Goal: Task Accomplishment & Management: Use online tool/utility

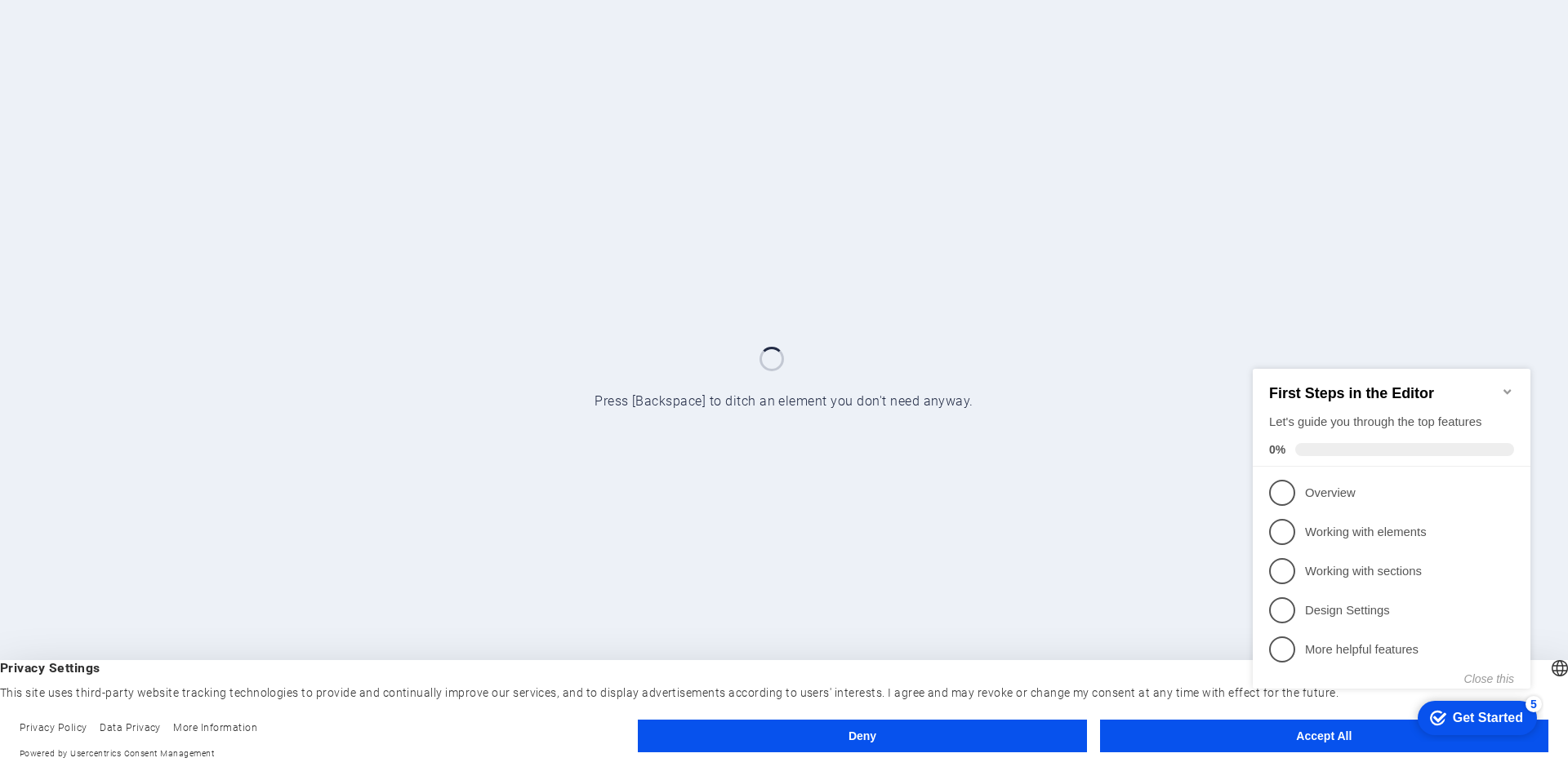
click at [1285, 740] on div "checkmark Get Started 5 First Steps in the Editor Let's guide you through the t…" at bounding box center [1394, 542] width 297 height 397
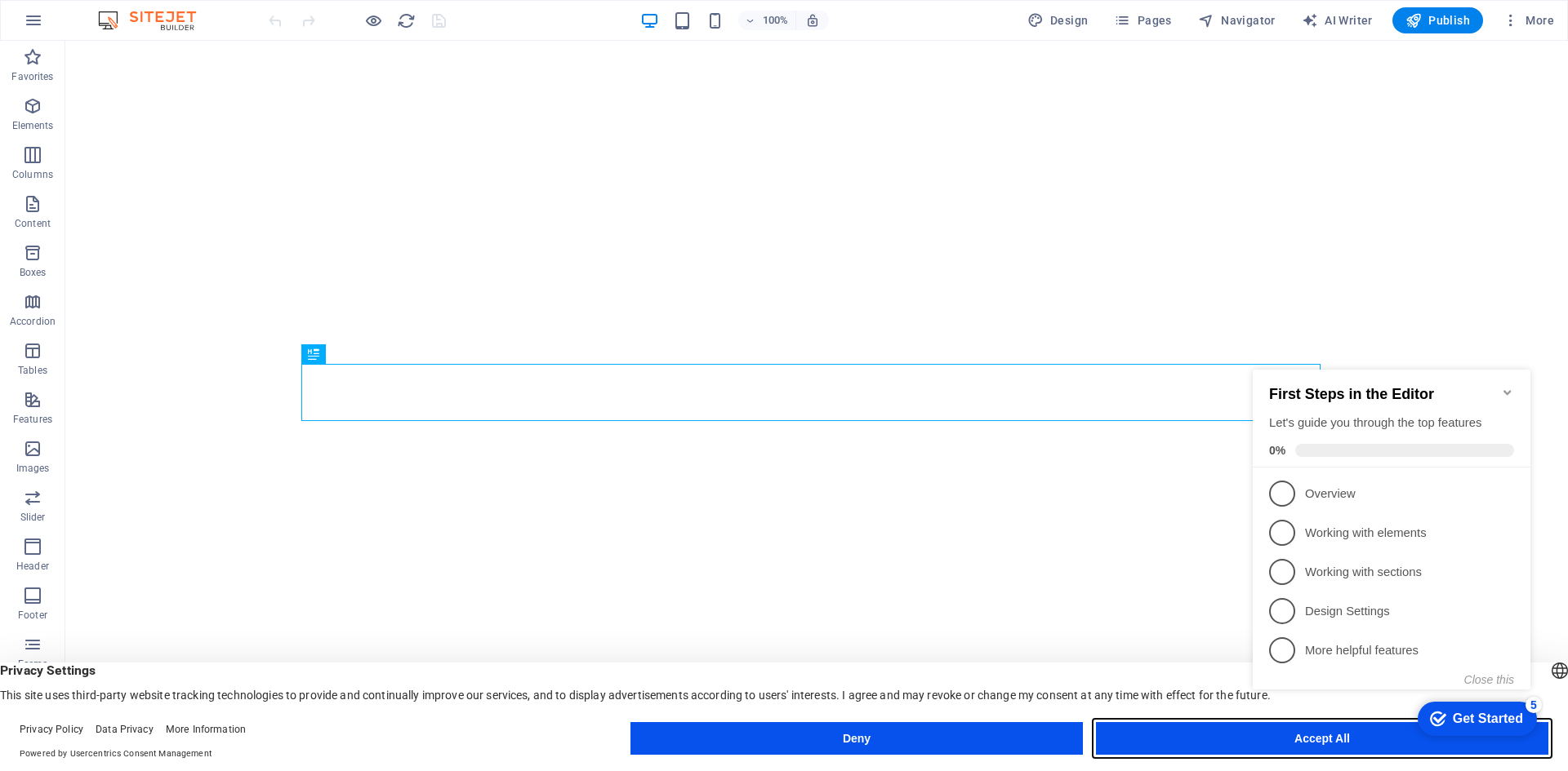
click at [1238, 736] on button "Accept All" at bounding box center [1322, 738] width 453 height 33
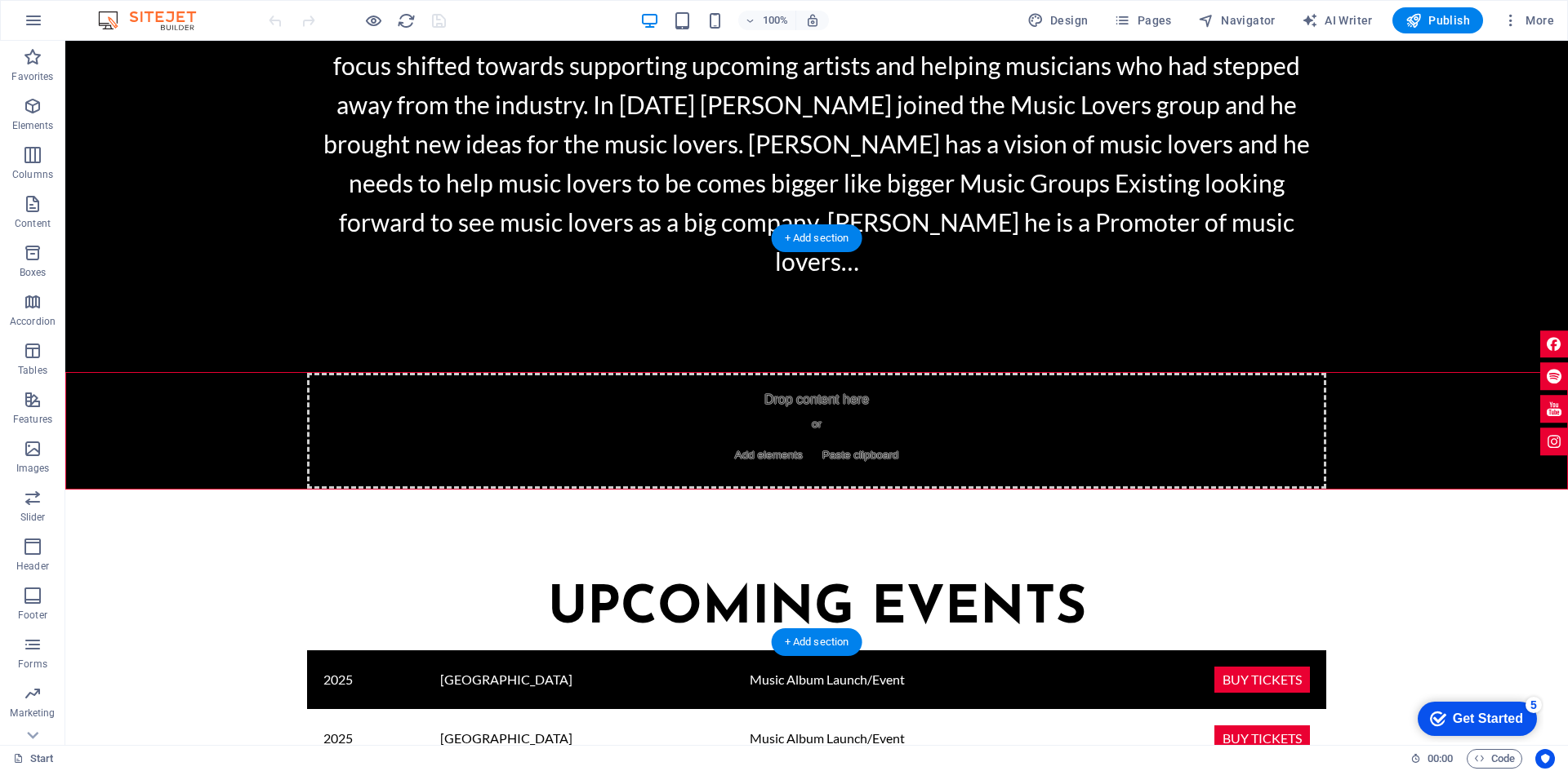
scroll to position [1714, 0]
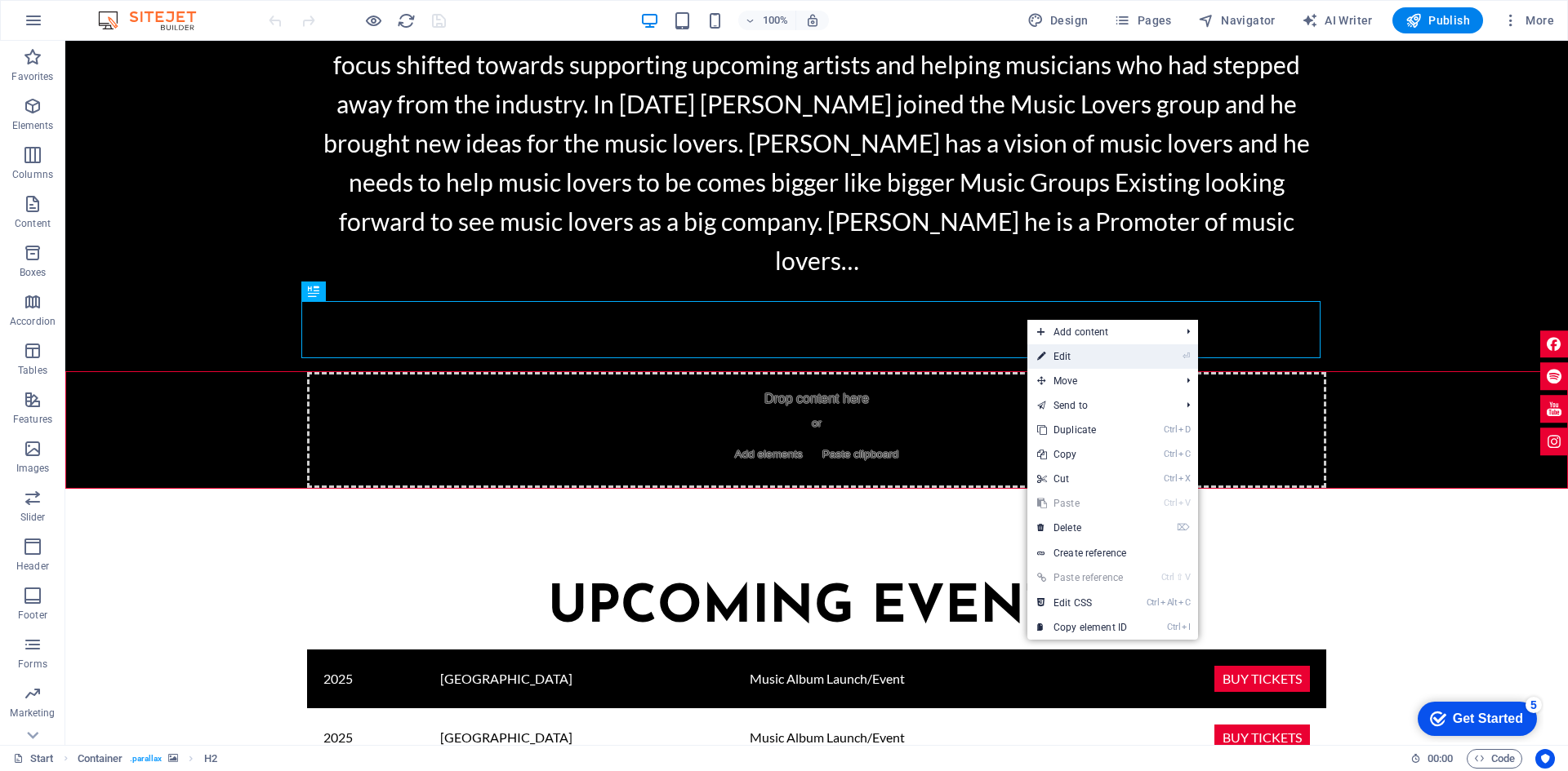
click at [1055, 353] on link "⏎ Edit" at bounding box center [1081, 356] width 109 height 25
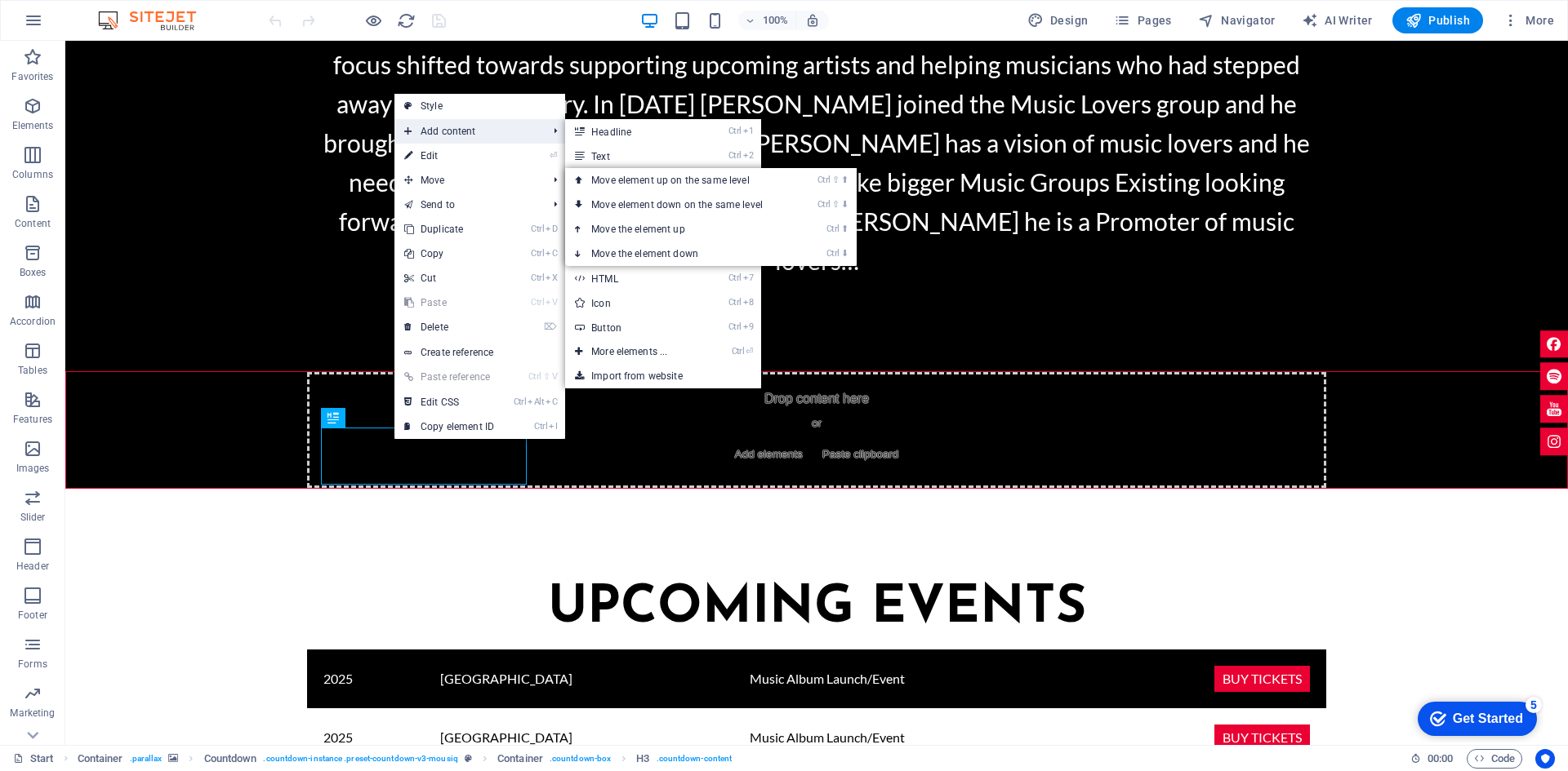
click at [441, 141] on span "Add content" at bounding box center [467, 131] width 146 height 25
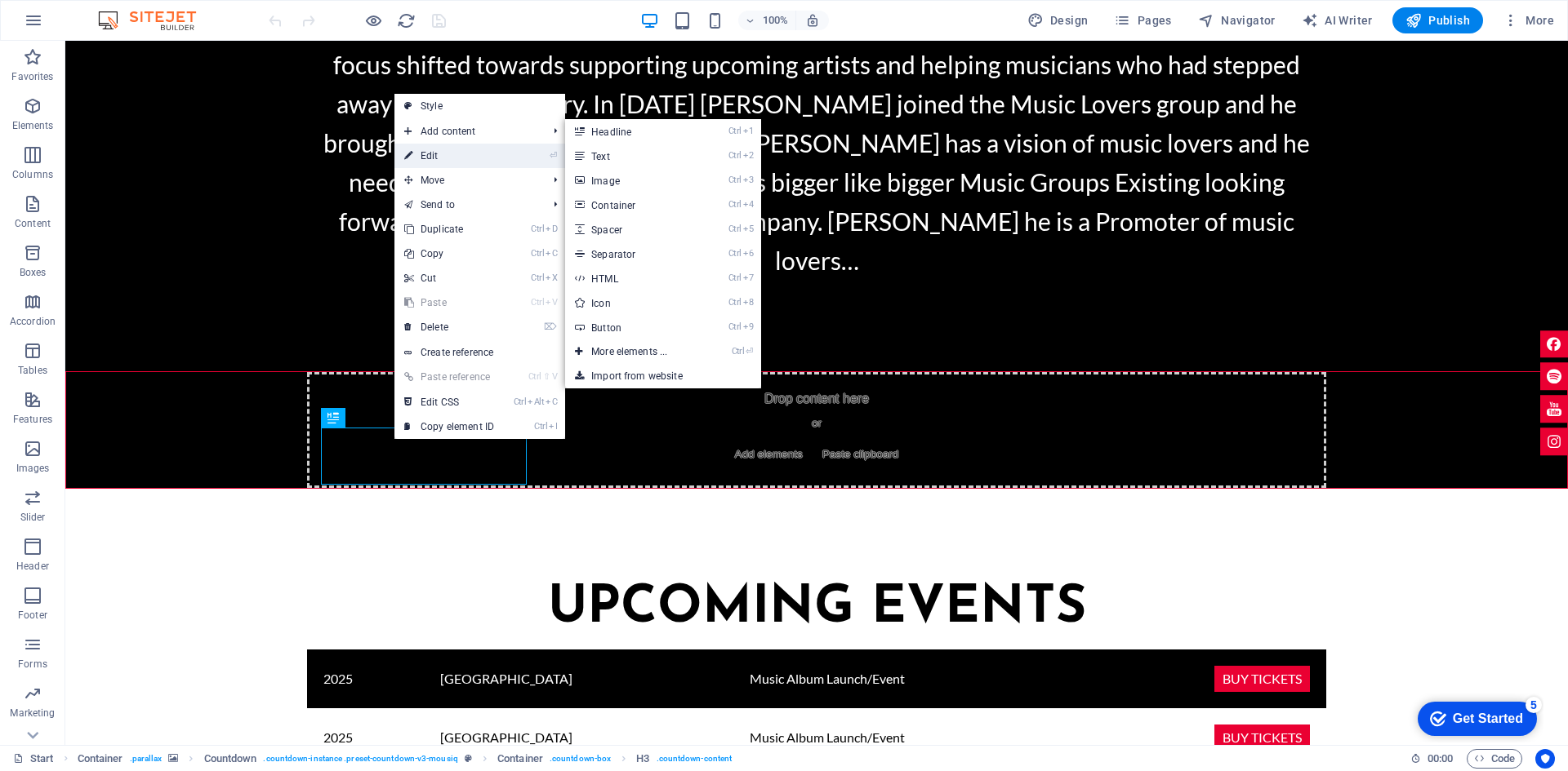
click at [433, 159] on link "⏎ Edit" at bounding box center [449, 156] width 109 height 25
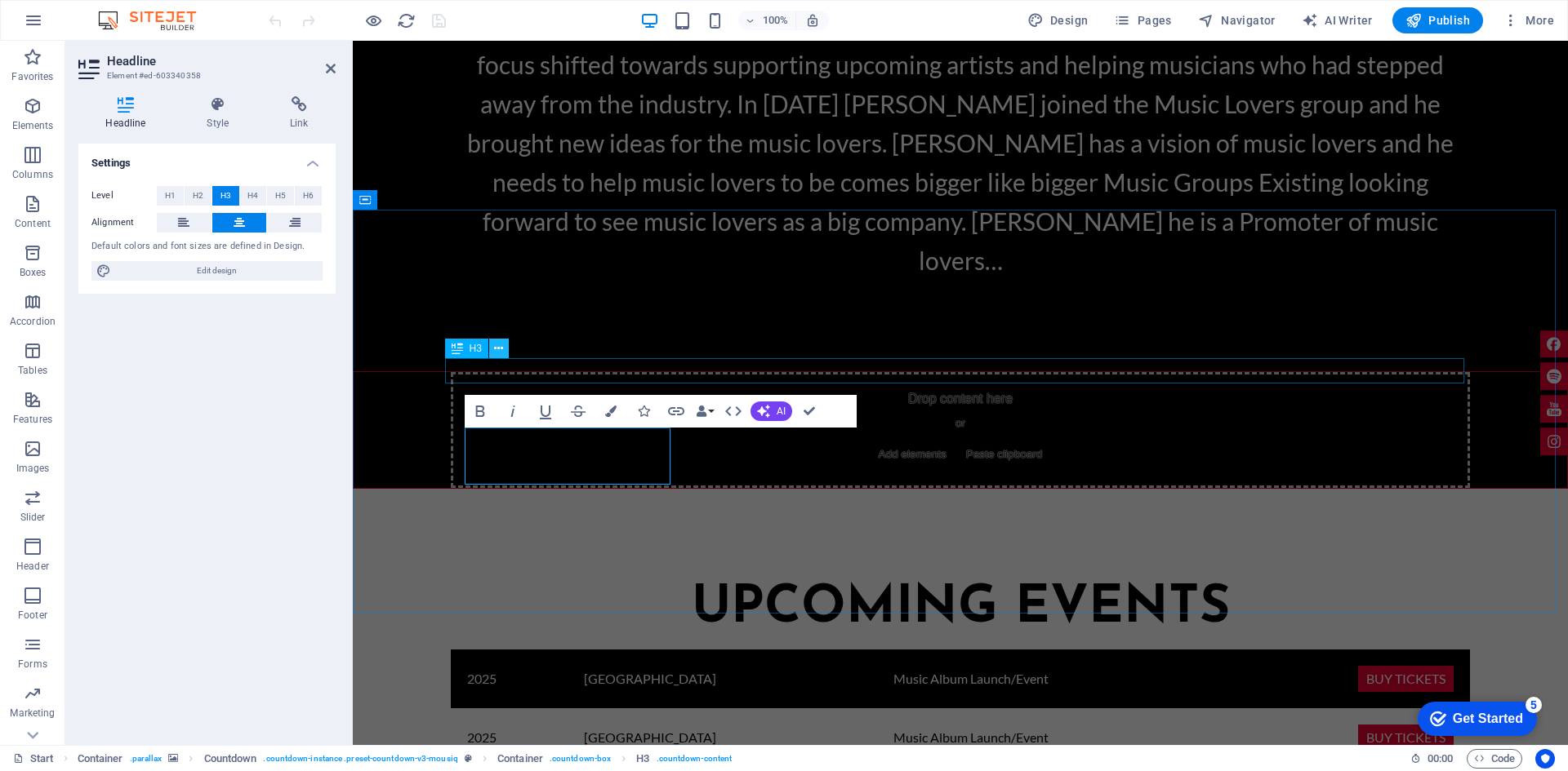
click at [500, 350] on icon at bounding box center [499, 349] width 9 height 17
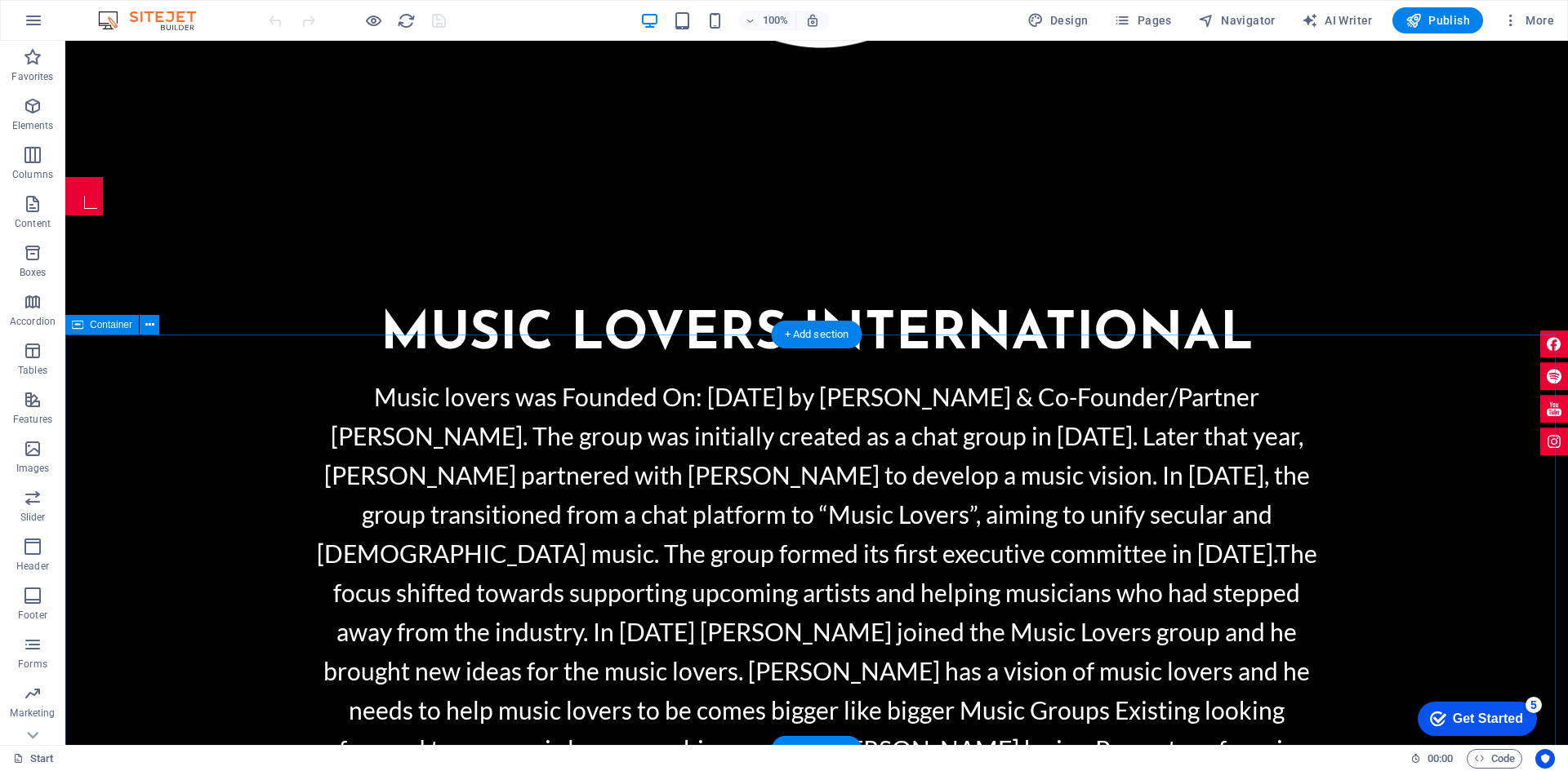
scroll to position [1305, 0]
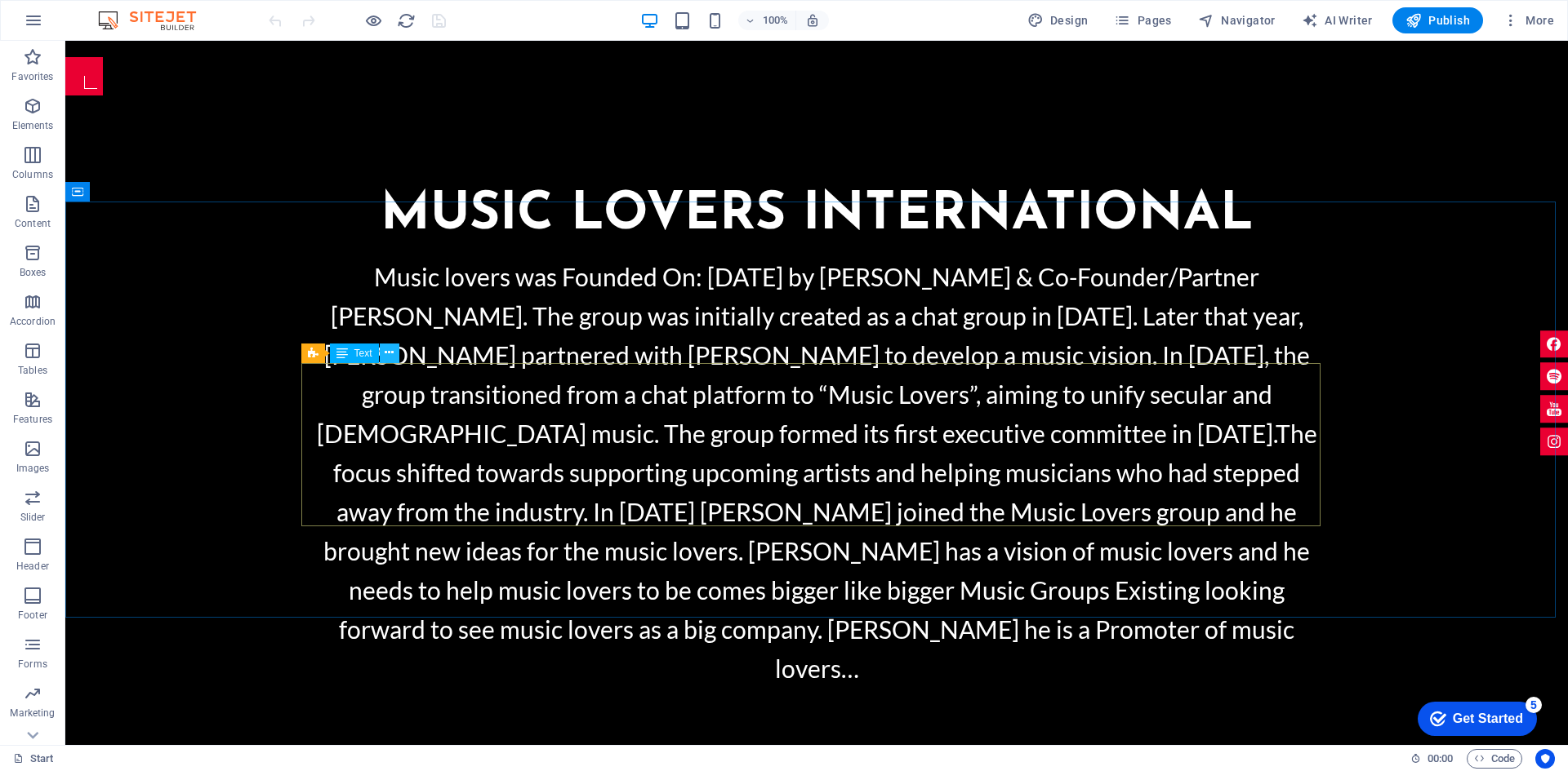
click at [393, 355] on icon at bounding box center [389, 353] width 9 height 17
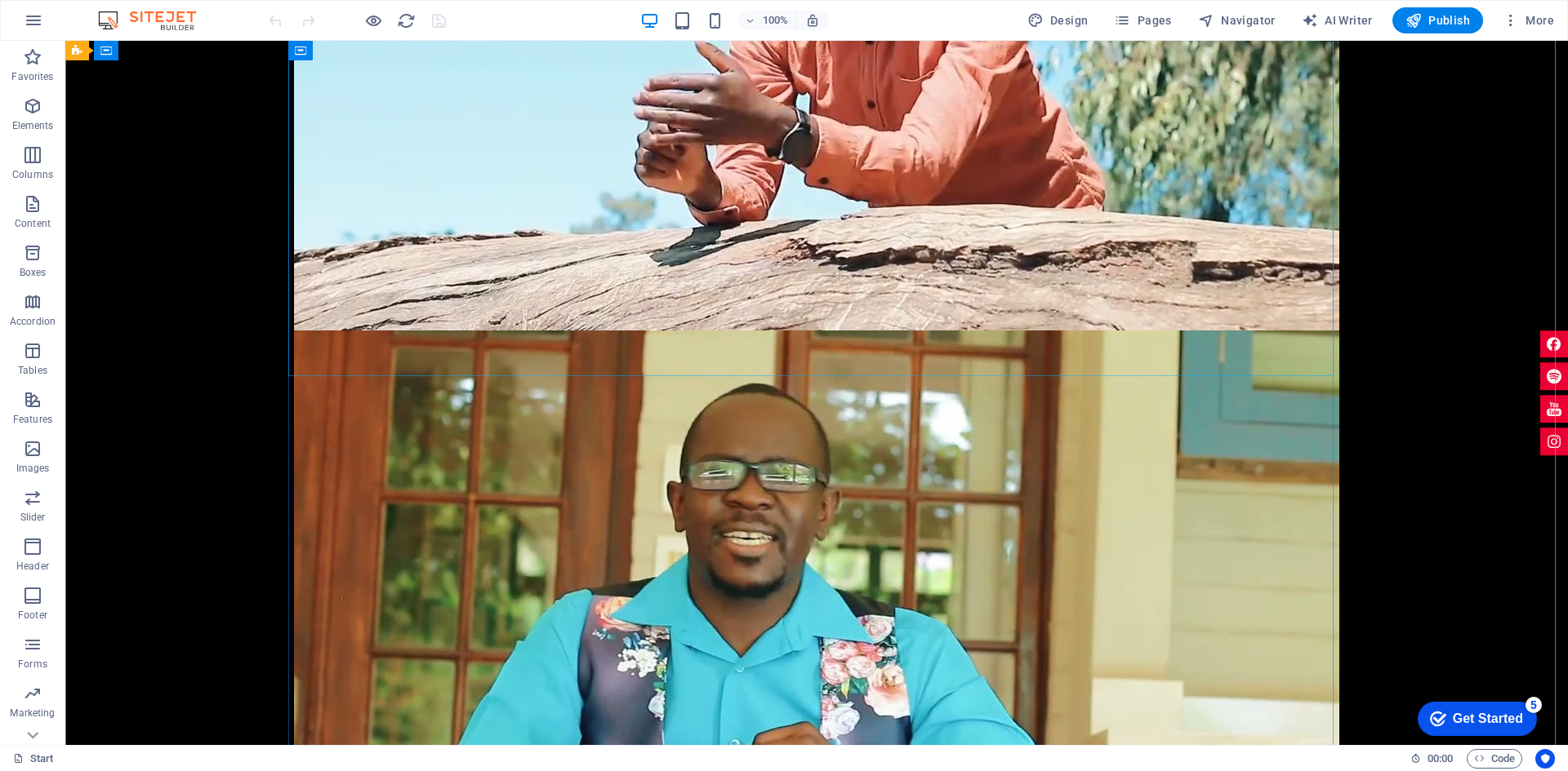
scroll to position [7753, 0]
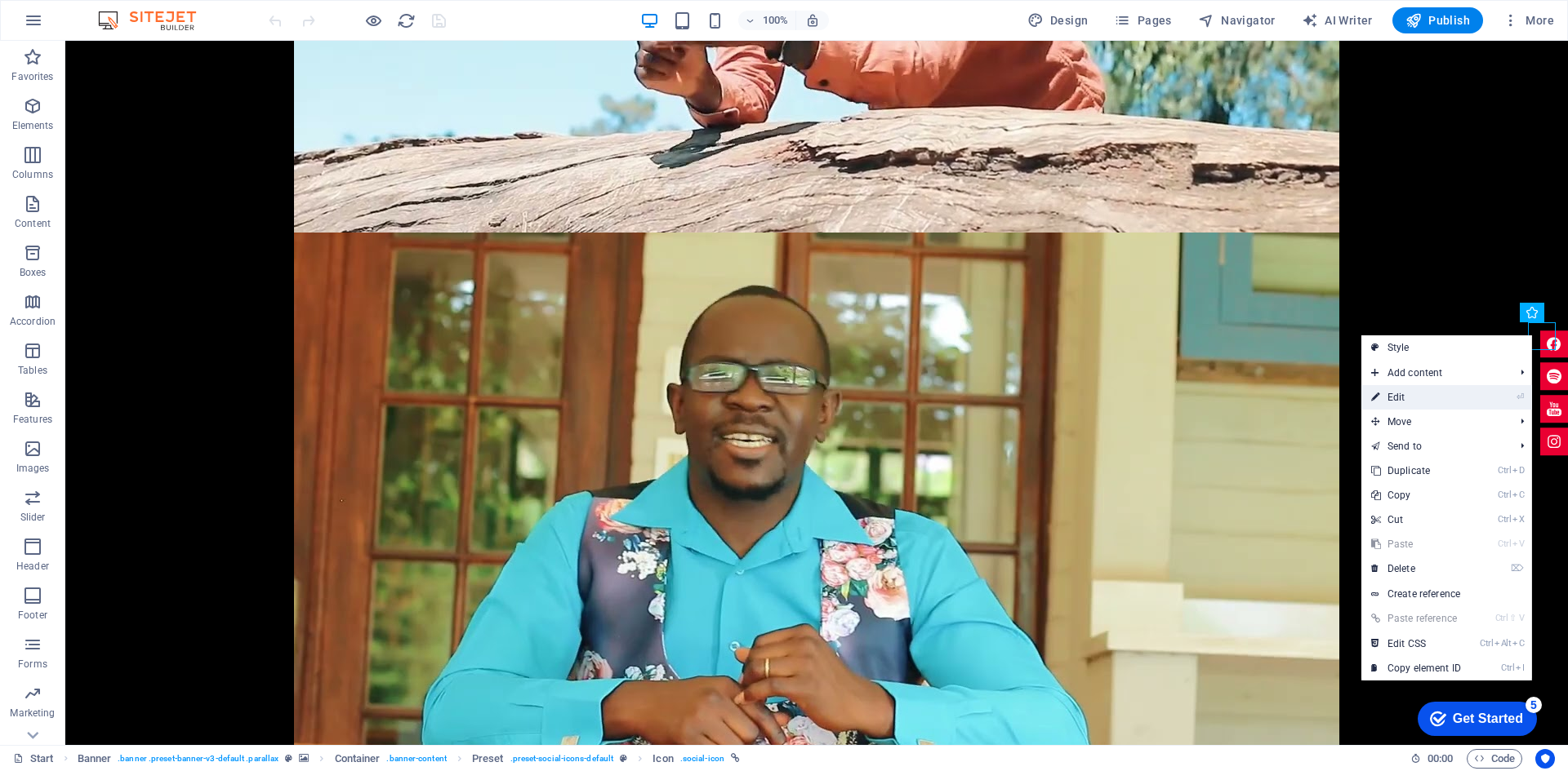
click at [1446, 389] on link "⏎ Edit" at bounding box center [1415, 398] width 109 height 25
select select "xMidYMid"
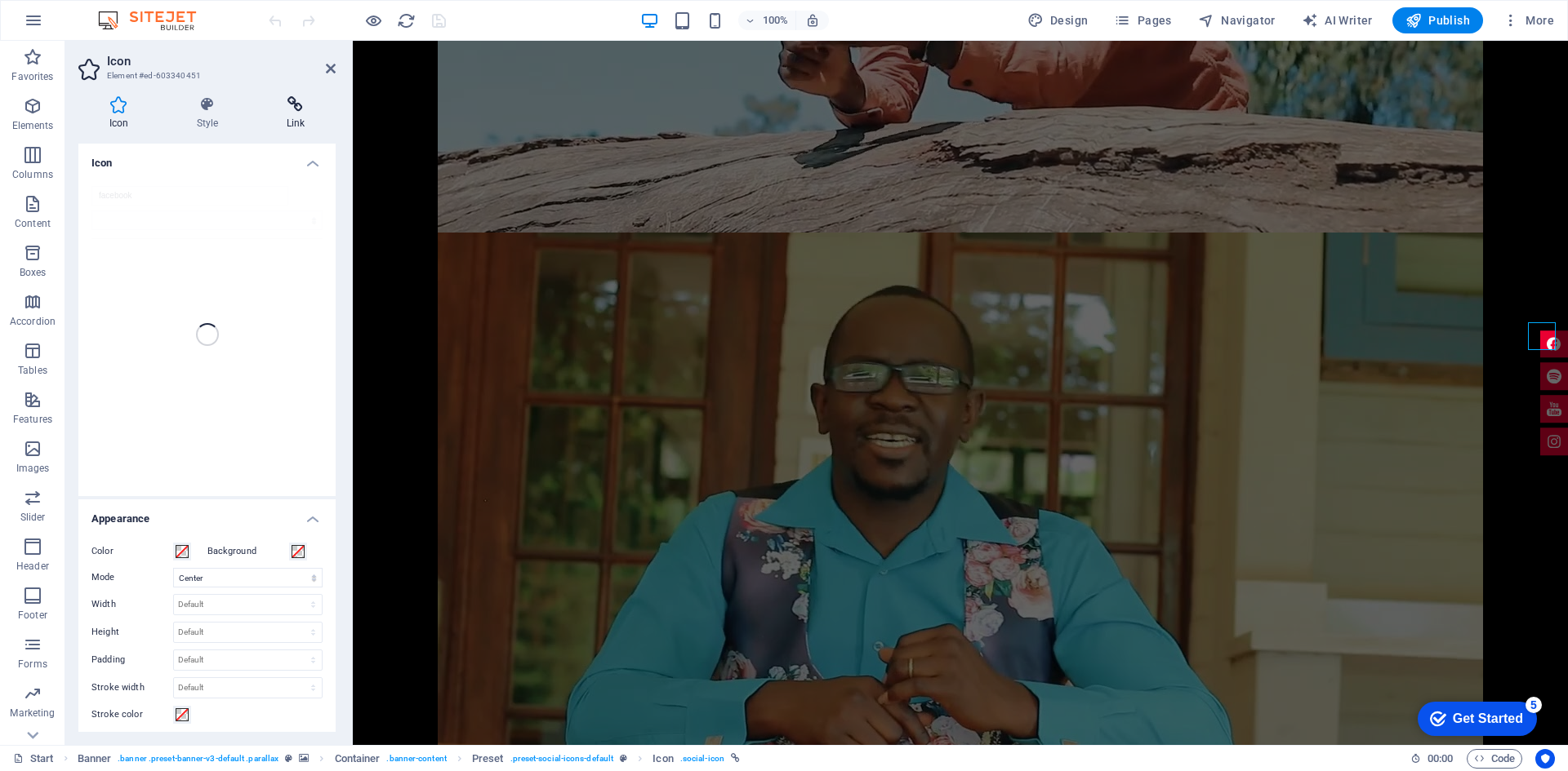
click at [292, 107] on icon at bounding box center [295, 104] width 80 height 16
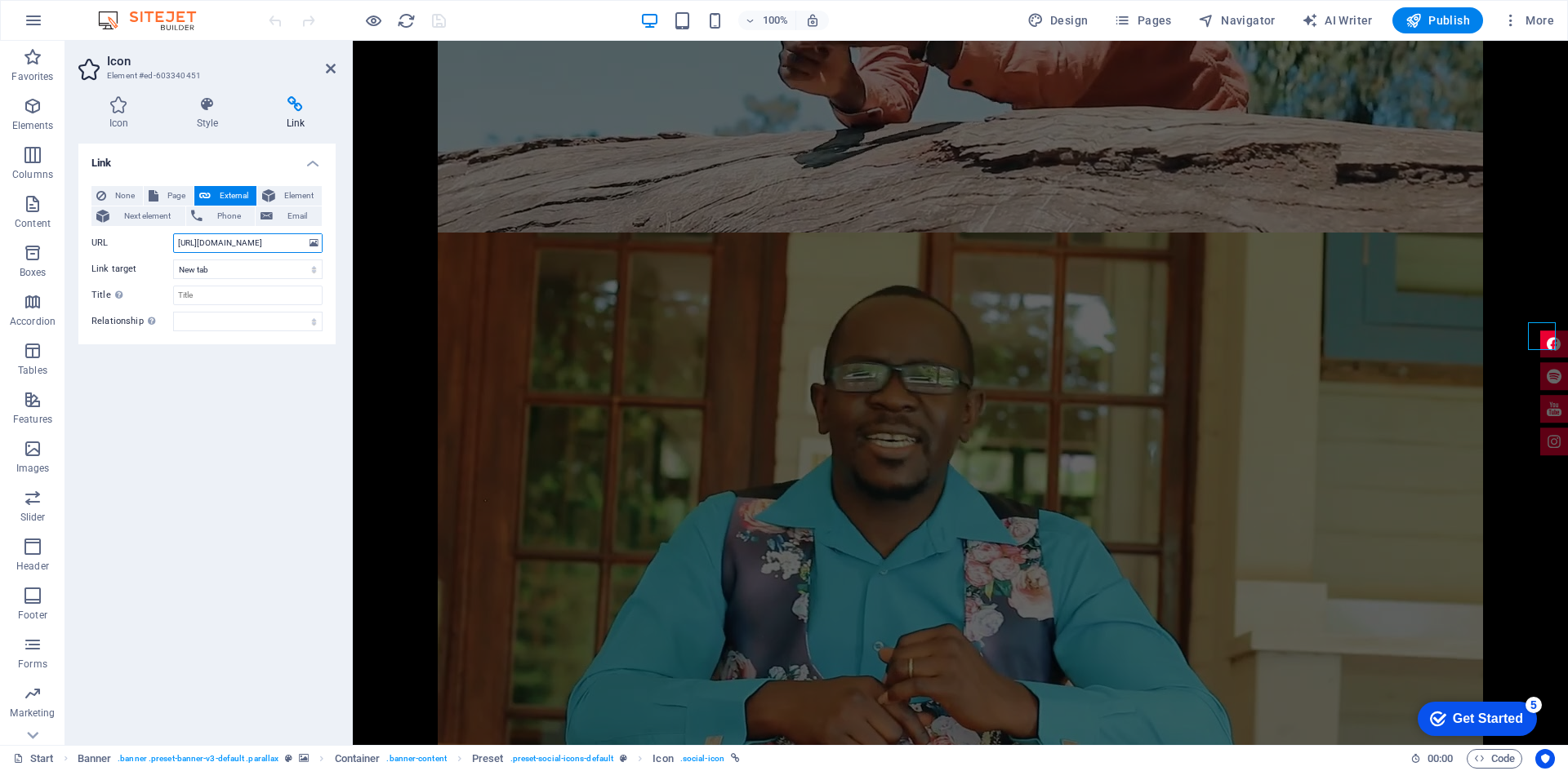
click at [280, 247] on input "[URL][DOMAIN_NAME]" at bounding box center [248, 243] width 149 height 20
drag, startPoint x: 281, startPoint y: 245, endPoint x: 340, endPoint y: 245, distance: 59.0
click at [340, 245] on div "Icon Style Link Icon facebook All icon sets... IcoFont Ionicons FontAwesome Bra…" at bounding box center [206, 414] width 283 height 662
paste input "1"
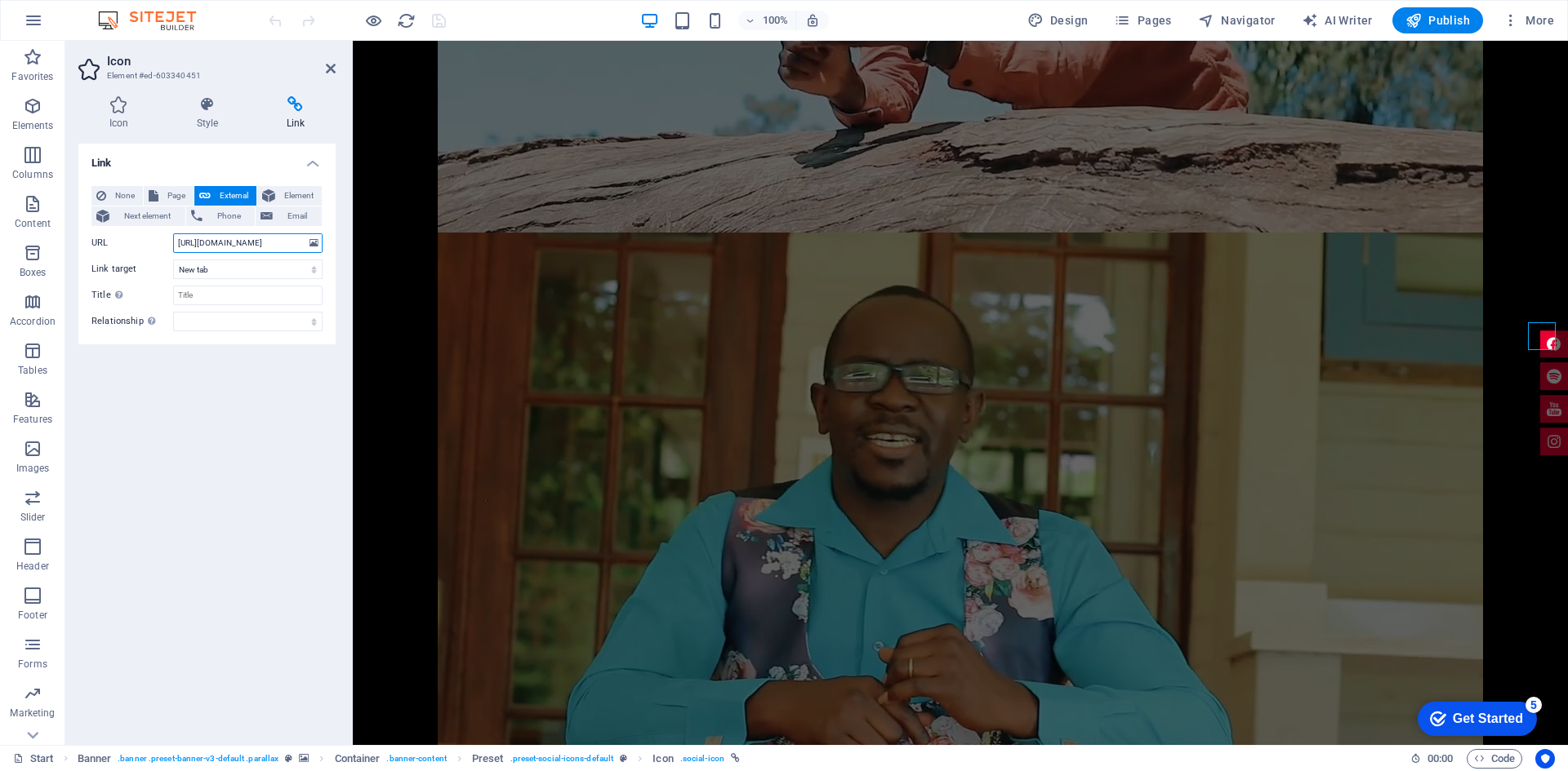
scroll to position [0, 73]
type input "[URL][DOMAIN_NAME]"
click at [1437, 19] on span "Publish" at bounding box center [1437, 20] width 64 height 16
